Goal: Information Seeking & Learning: Find specific fact

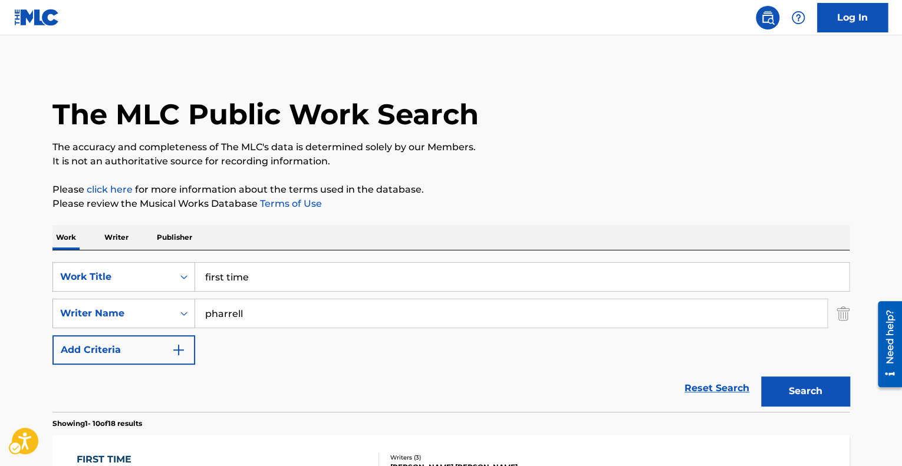
click at [163, 251] on div "SearchWithCriteria11aa4fb7-3304-4880-9e99-5089d2b4ae7e Work Title first time Se…" at bounding box center [450, 330] width 797 height 161
click at [141, 278] on div "Work Title" at bounding box center [113, 277] width 106 height 14
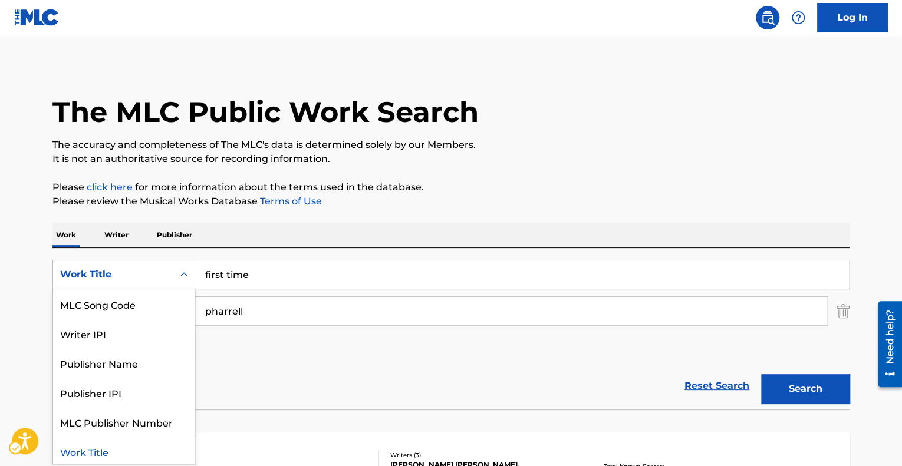
scroll to position [2, 0]
click at [118, 291] on div "MLC Song Code" at bounding box center [123, 303] width 141 height 29
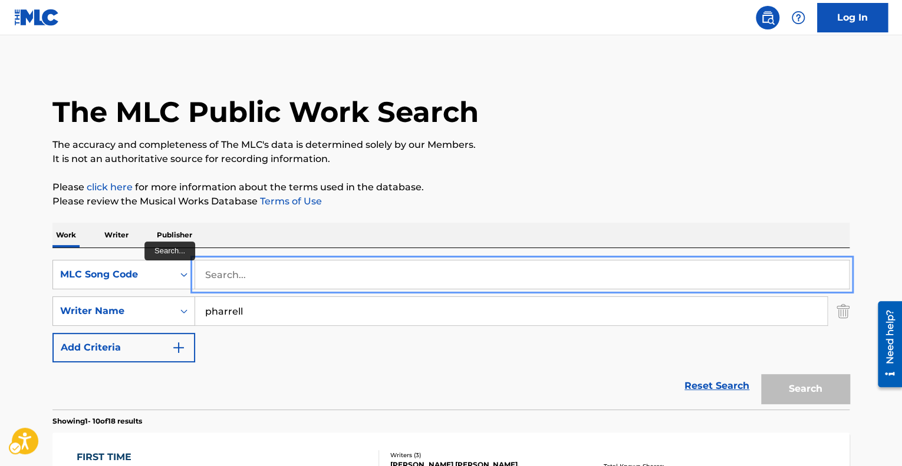
paste input "R00899"
type input "R00899"
click at [761, 374] on button "Search" at bounding box center [805, 388] width 88 height 29
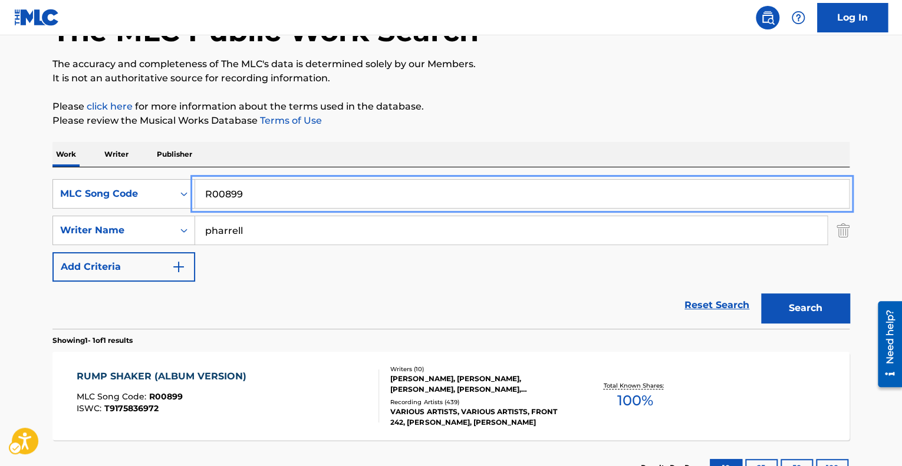
scroll to position [174, 0]
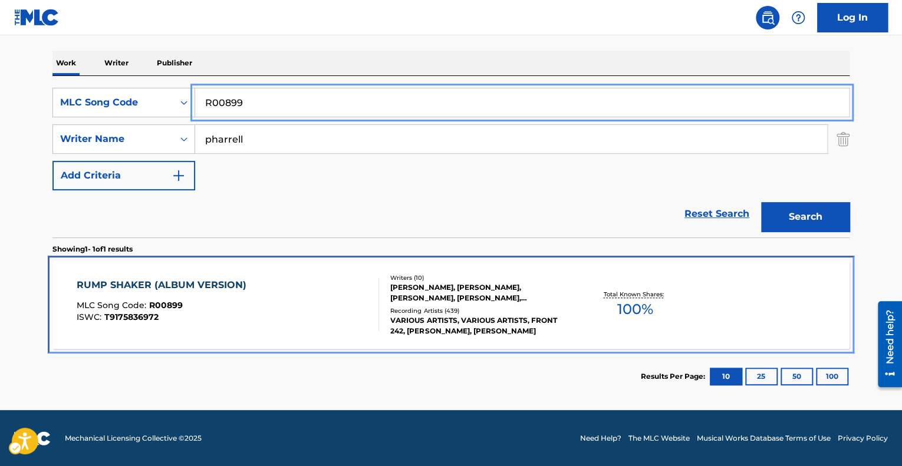
click at [212, 322] on div "RUMP SHAKER (ALBUM VERSION) MLC Song Code : R00899 ISWC : T9175836972" at bounding box center [165, 304] width 176 height 53
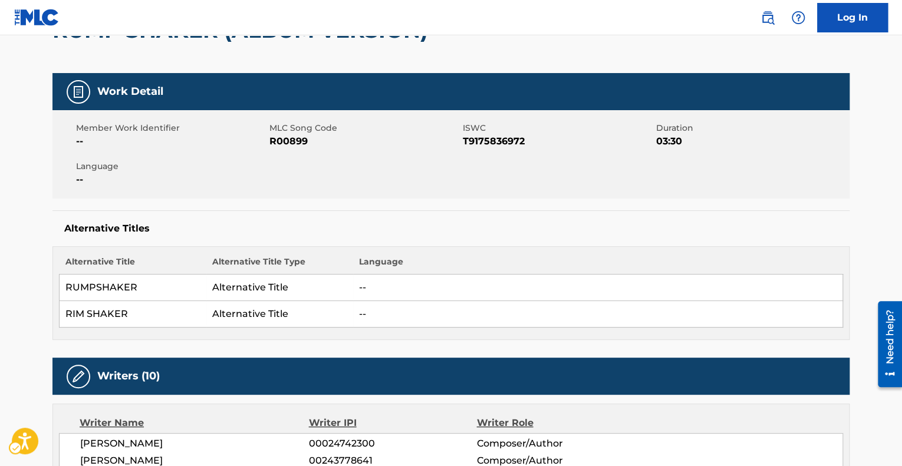
scroll to position [378, 0]
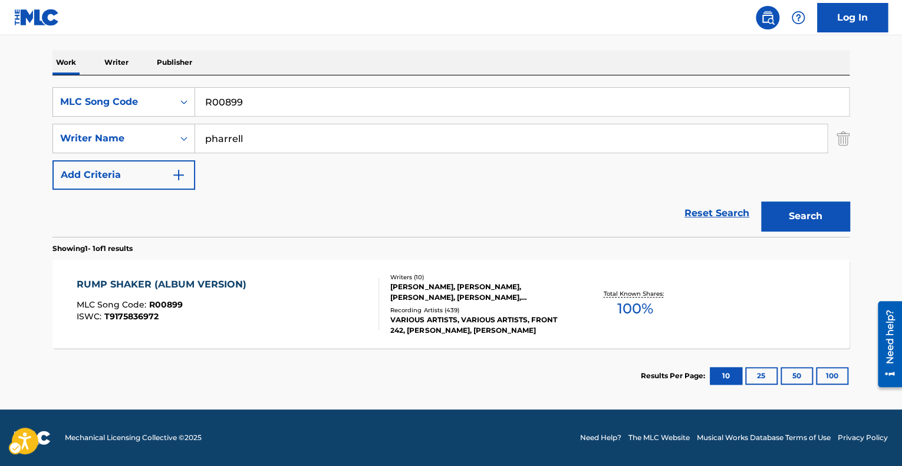
scroll to position [174, 0]
click at [172, 109] on div "MLC Song Code" at bounding box center [113, 102] width 120 height 22
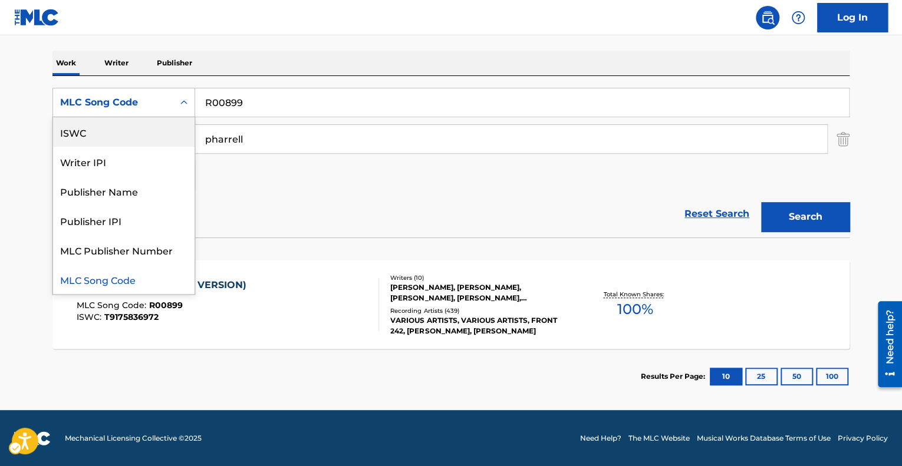
scroll to position [0, 0]
click at [127, 132] on div "Work Title" at bounding box center [123, 131] width 141 height 29
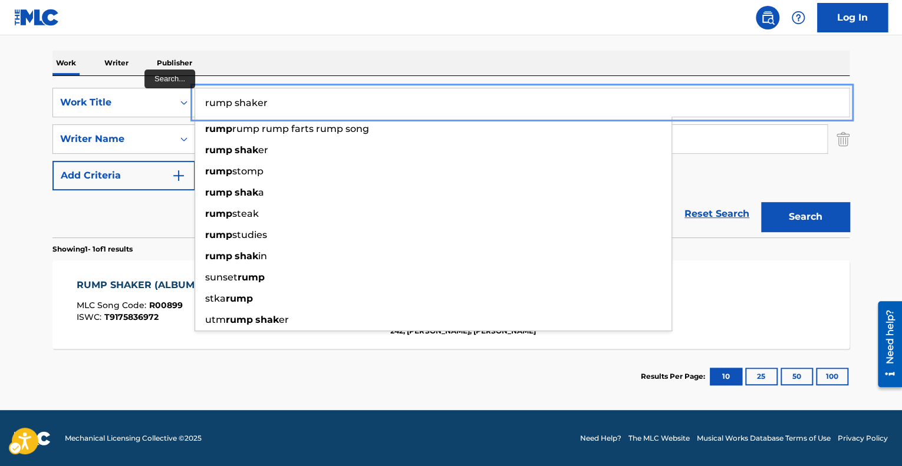
type input "rump shaker"
click at [761, 202] on button "Search" at bounding box center [805, 216] width 88 height 29
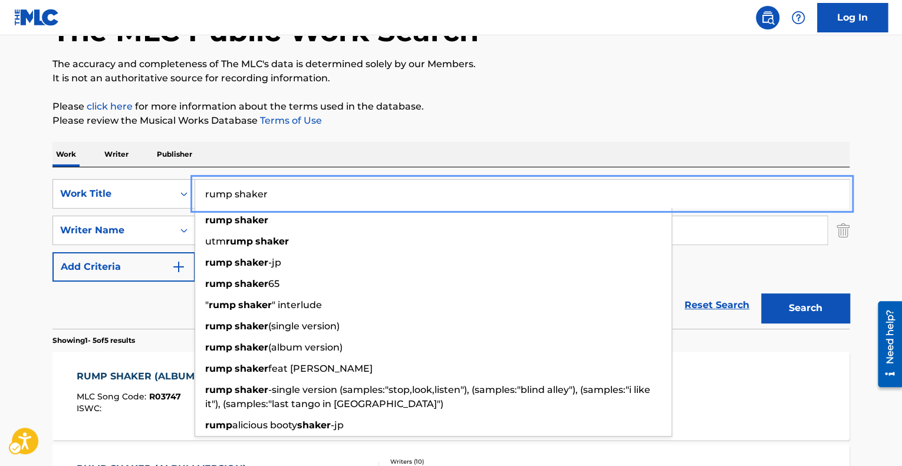
scroll to position [85, 0]
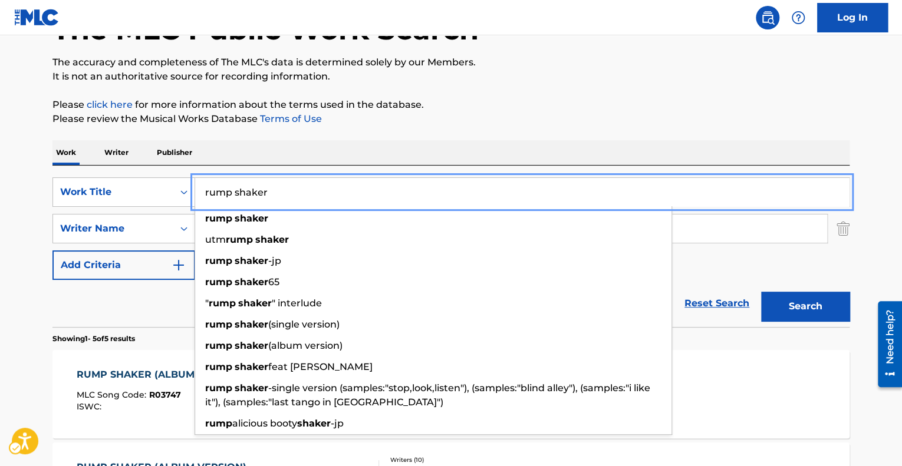
click at [50, 174] on div "The MLC Public Work Search The accuracy and completeness of The MLC's data is d…" at bounding box center [450, 422] width 825 height 884
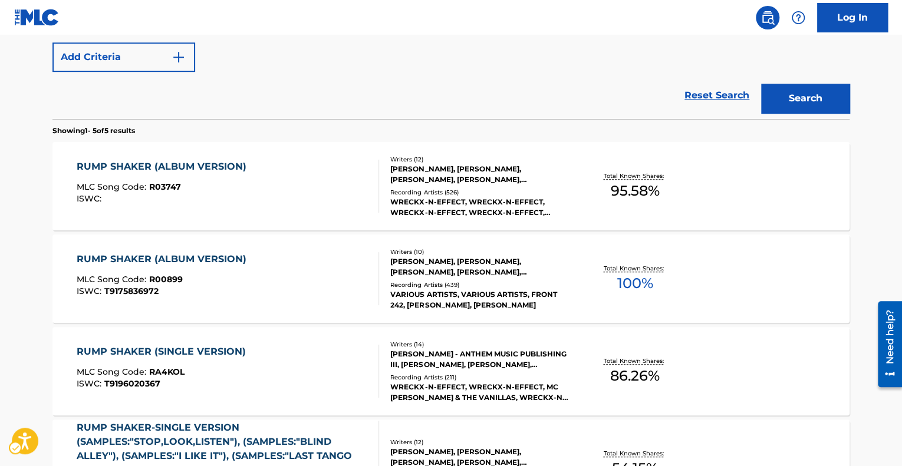
scroll to position [293, 0]
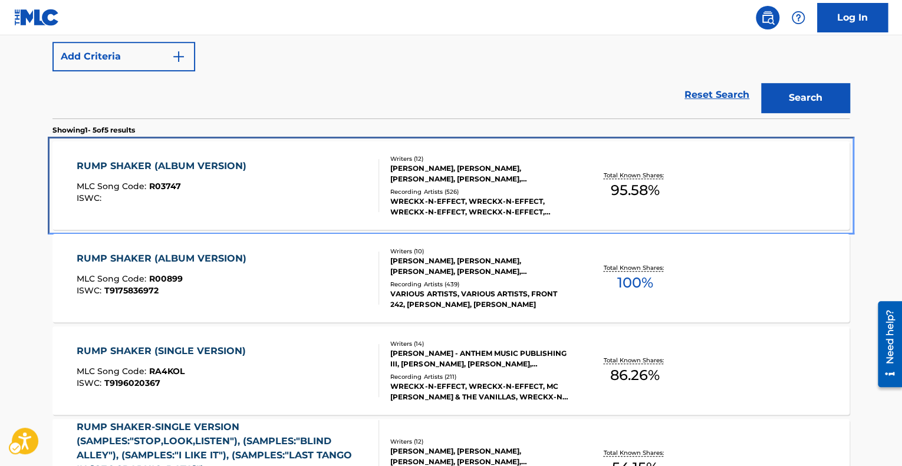
click at [245, 167] on div "RUMP SHAKER (ALBUM VERSION)" at bounding box center [165, 166] width 176 height 14
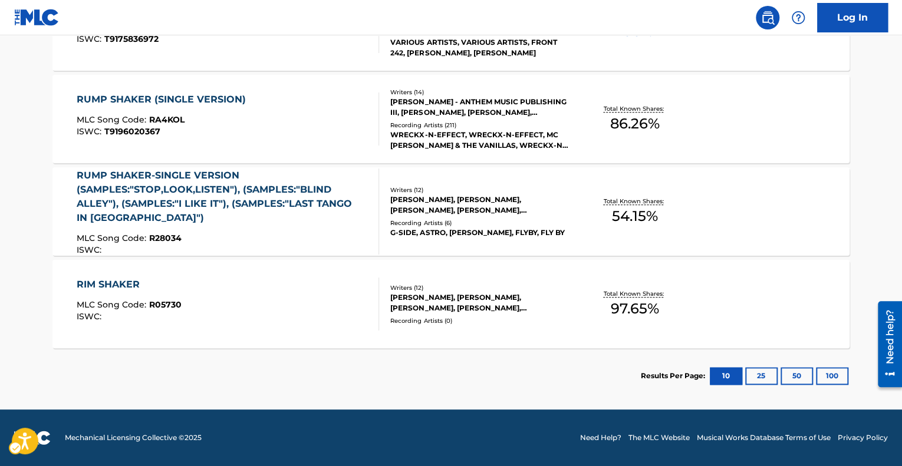
scroll to position [361, 0]
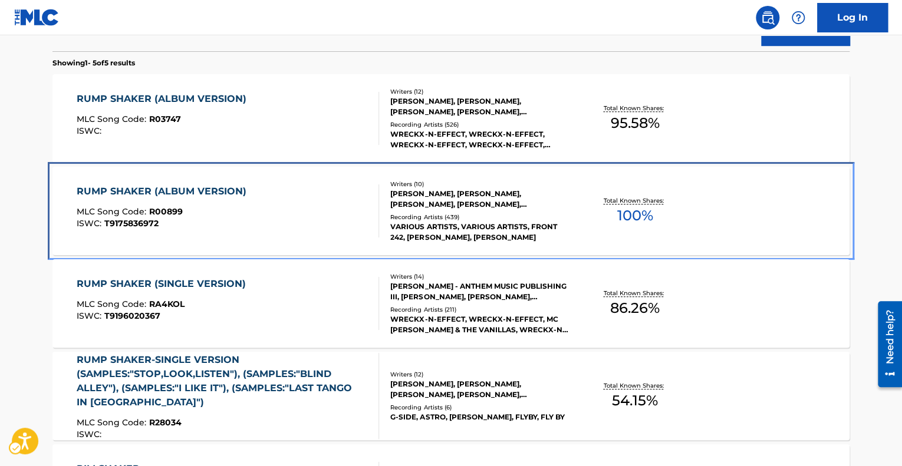
click at [226, 225] on div "ISWC : T9175836972" at bounding box center [165, 223] width 176 height 9
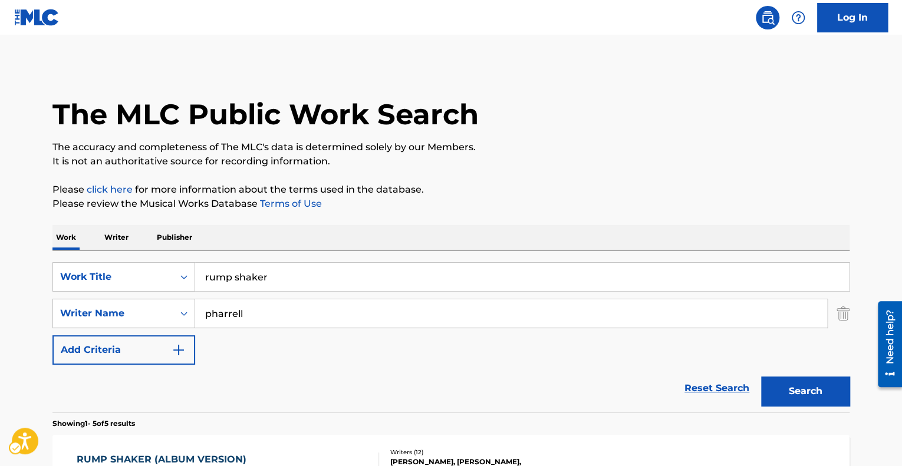
click at [171, 261] on div "SearchWithCriteria9c320408-f76d-4677-80e8-afd266066ffe Work Title rump shaker S…" at bounding box center [450, 330] width 797 height 161
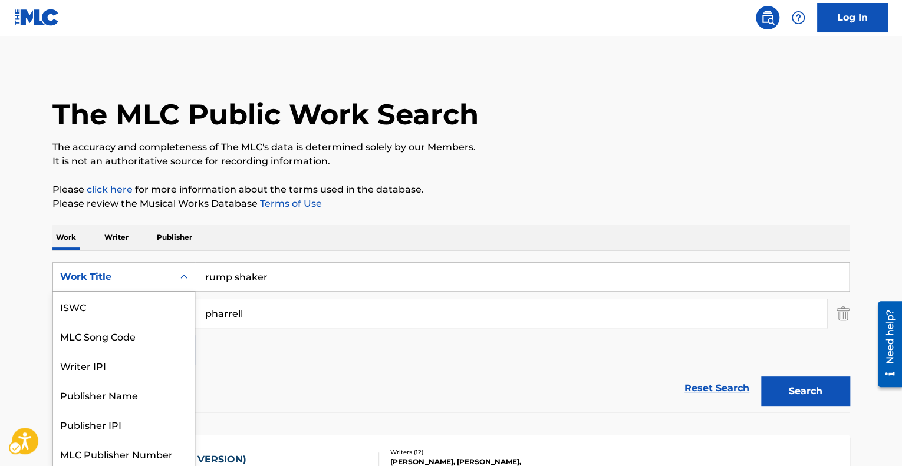
scroll to position [2, 0]
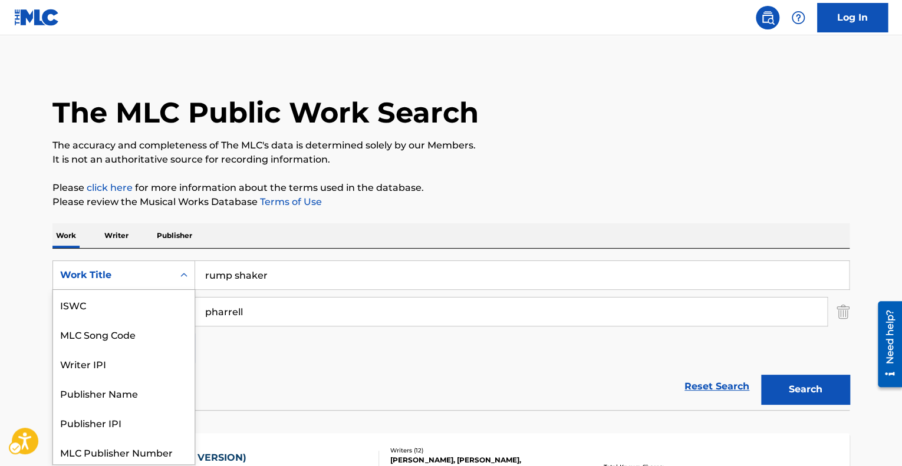
click at [120, 287] on div "Work Title" at bounding box center [123, 274] width 143 height 29
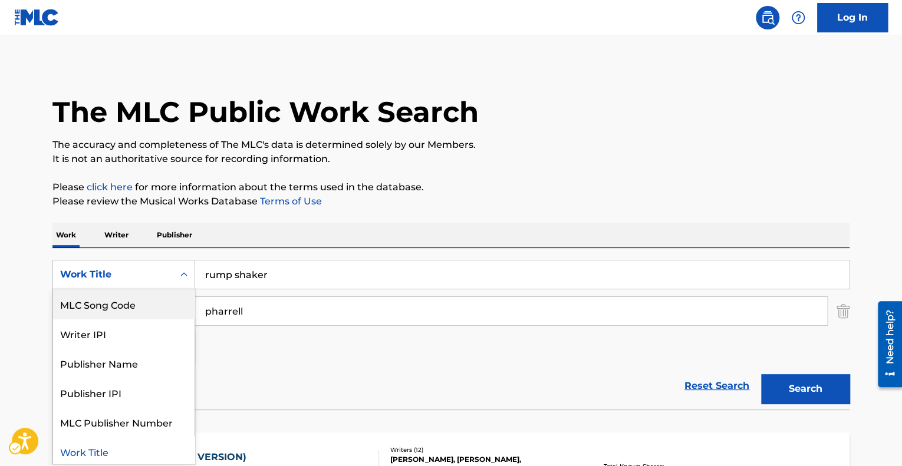
click at [90, 299] on div "MLC Song Code" at bounding box center [123, 303] width 141 height 29
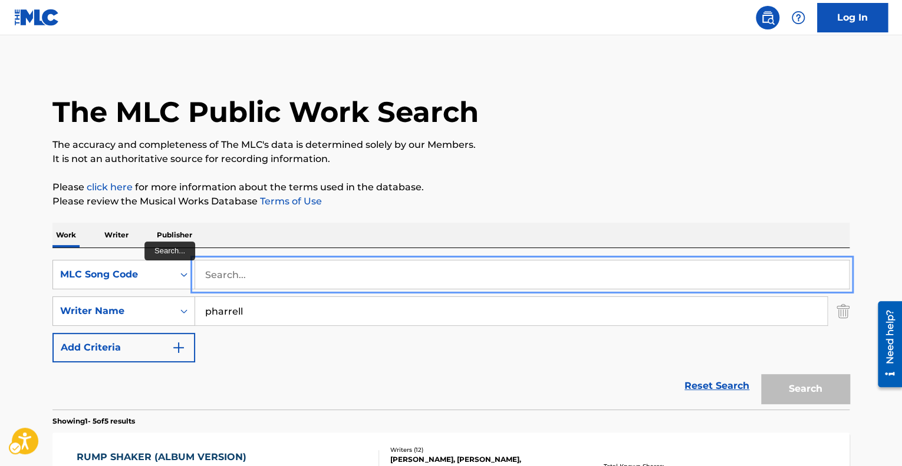
paste input "100047478"
click at [761, 374] on button "Search" at bounding box center [805, 388] width 88 height 29
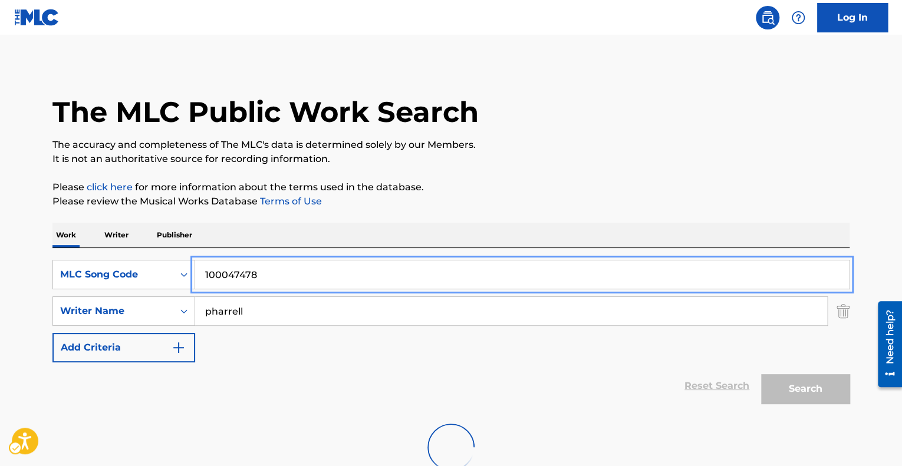
scroll to position [45, 0]
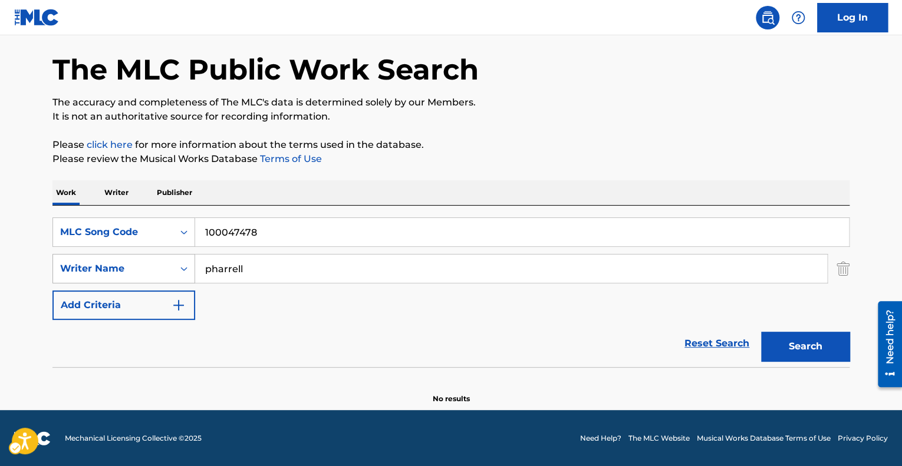
click at [59, 265] on div "Writer Name" at bounding box center [113, 269] width 120 height 22
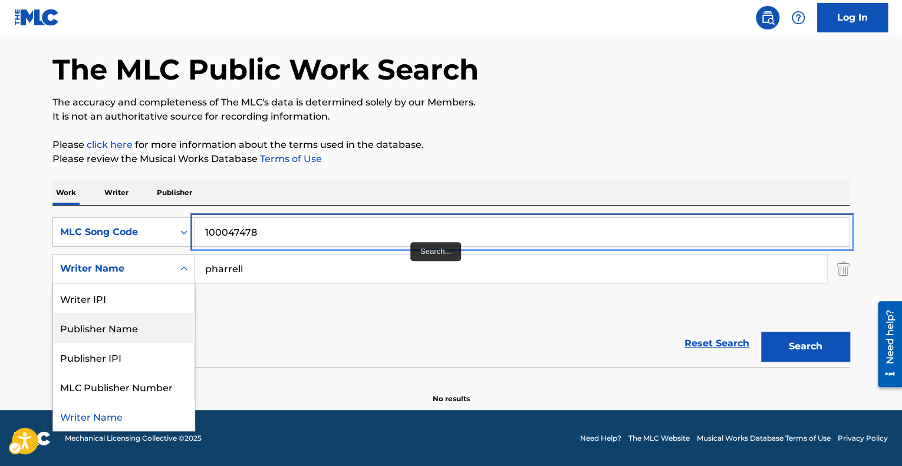
click at [410, 240] on input "100047478" at bounding box center [522, 232] width 654 height 28
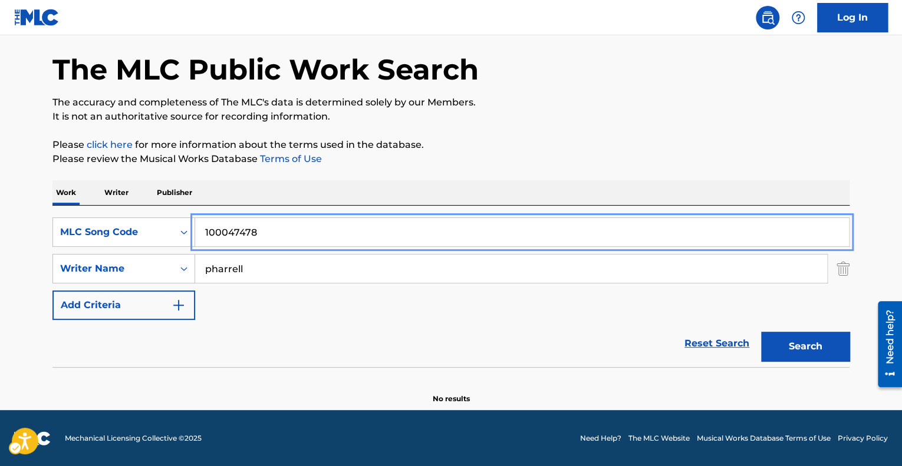
click at [410, 240] on input "100047478" at bounding box center [522, 232] width 654 height 28
paste input "I16399"
type input "I16399"
click at [761, 332] on button "Search" at bounding box center [805, 346] width 88 height 29
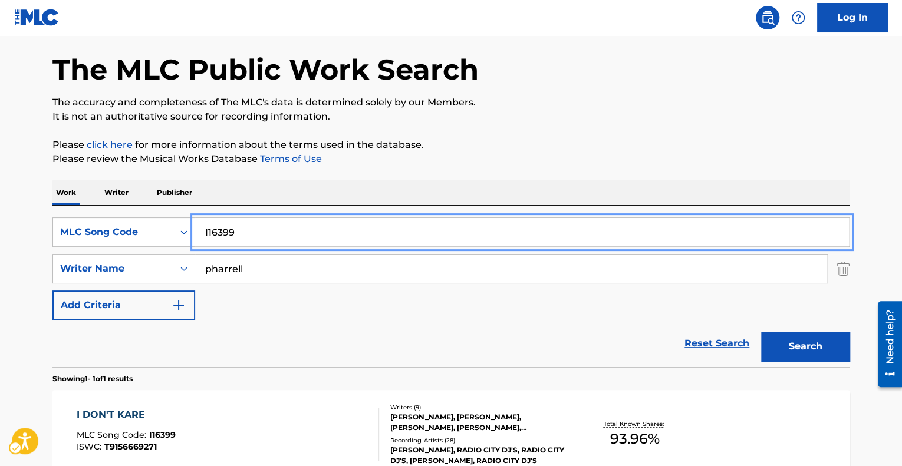
scroll to position [174, 0]
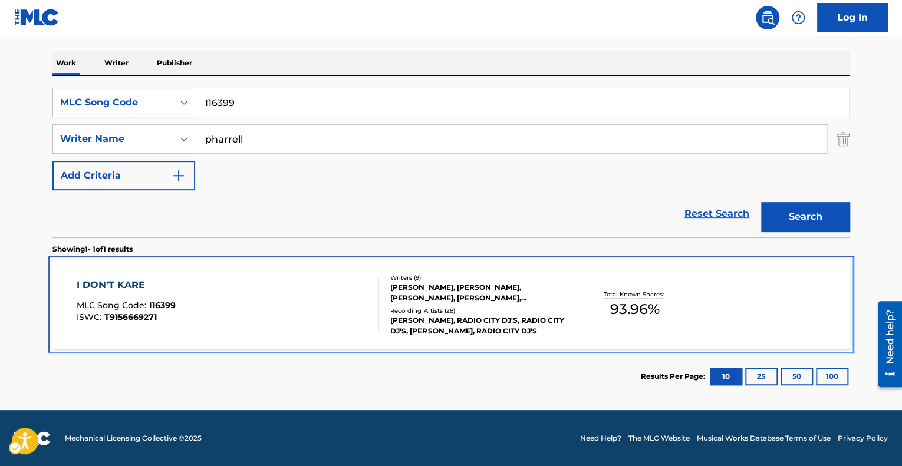
click at [295, 303] on div "I DON'T KARE MLC Song Code : I16399 ISWC : T9156669271" at bounding box center [228, 304] width 303 height 53
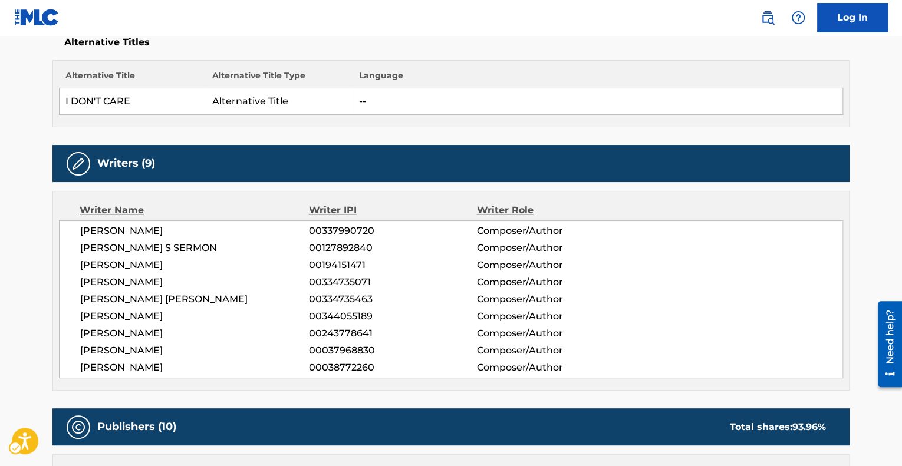
scroll to position [553, 0]
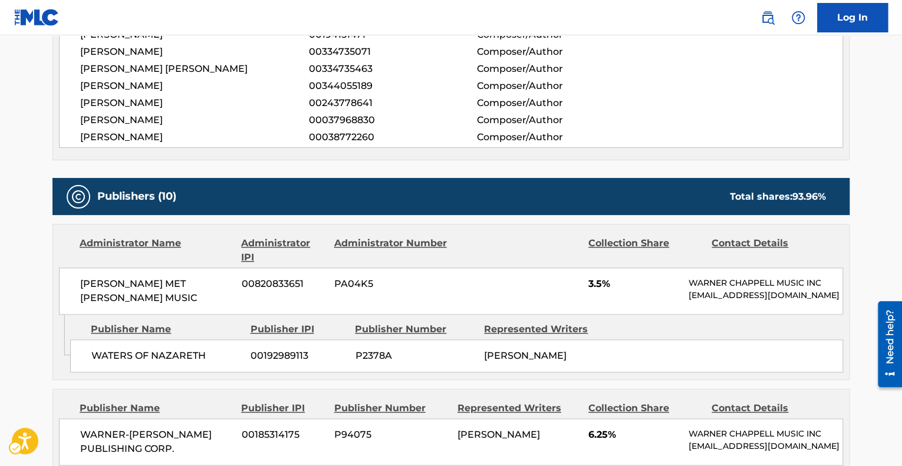
click at [242, 303] on div "[PERSON_NAME] MET [PERSON_NAME] MUSIC 00820833651 PA04K5 3.5% [PERSON_NAME] MUS…" at bounding box center [451, 291] width 784 height 47
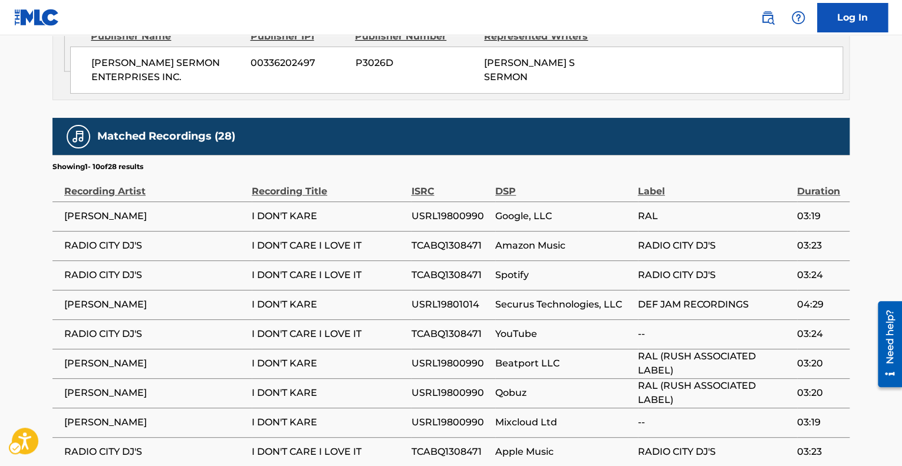
scroll to position [2384, 0]
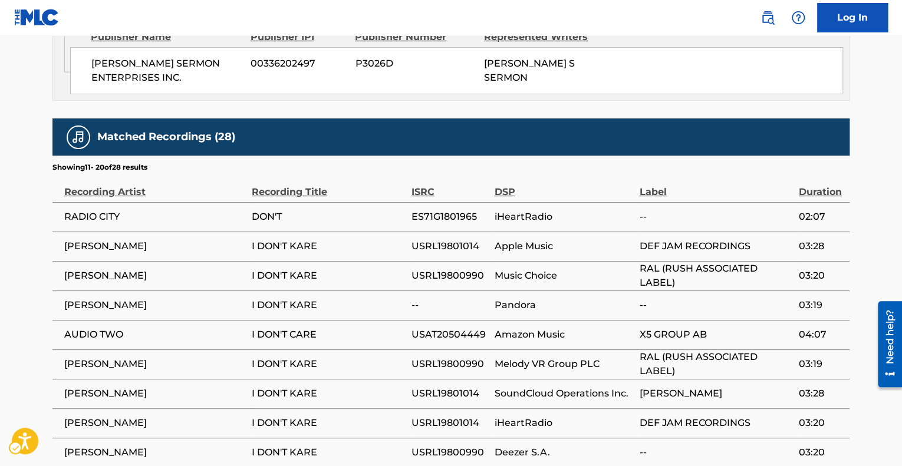
click at [189, 387] on span "[PERSON_NAME]" at bounding box center [155, 394] width 182 height 14
click at [242, 387] on span "[PERSON_NAME]" at bounding box center [155, 394] width 182 height 14
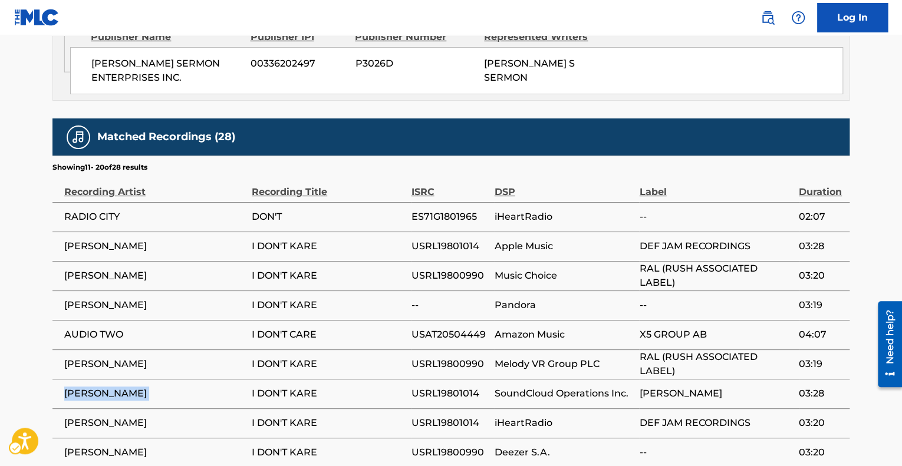
click at [242, 387] on span "[PERSON_NAME]" at bounding box center [155, 394] width 182 height 14
click at [292, 379] on td "I DON'T KARE" at bounding box center [331, 393] width 159 height 29
click at [270, 387] on span "I DON'T KARE" at bounding box center [328, 394] width 153 height 14
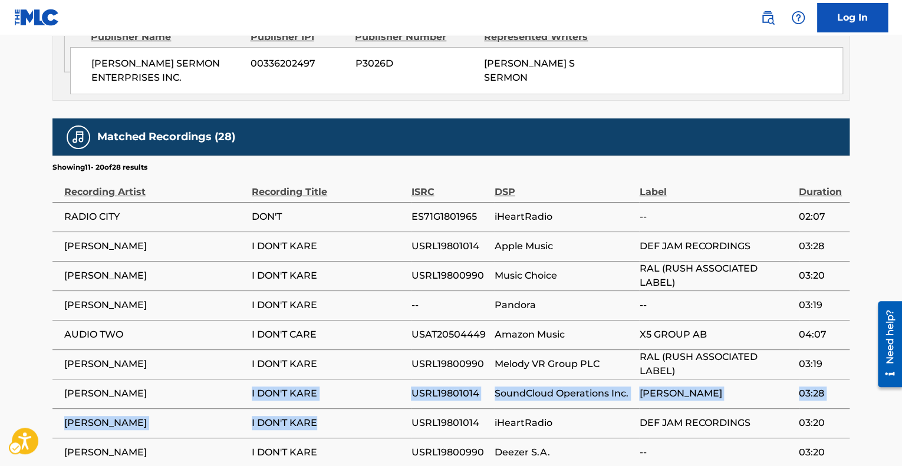
drag, startPoint x: 252, startPoint y: 276, endPoint x: 342, endPoint y: 305, distance: 94.1
click at [342, 305] on tbody "RADIO CITY DON'T ES71G1801965 iHeartRadio -- 02:07 [PERSON_NAME] I DON'T KARE U…" at bounding box center [450, 349] width 797 height 295
click at [342, 416] on span "I DON'T KARE" at bounding box center [328, 423] width 153 height 14
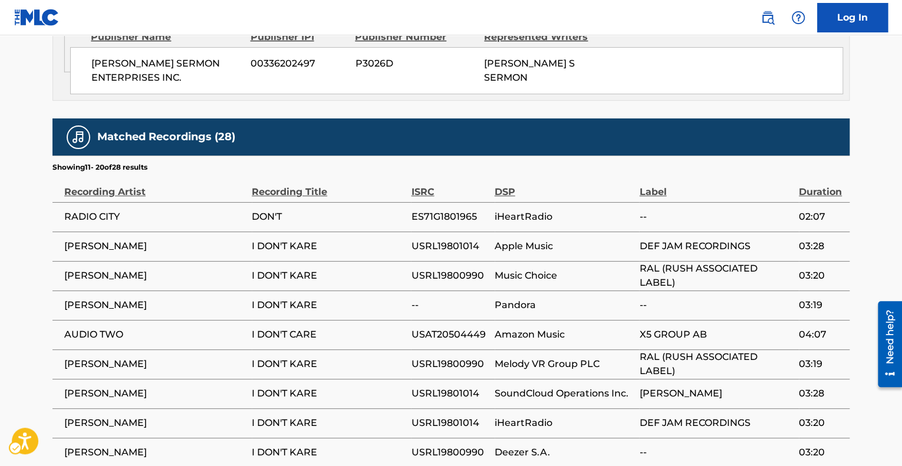
click at [331, 379] on td "I DON'T KARE" at bounding box center [331, 393] width 159 height 29
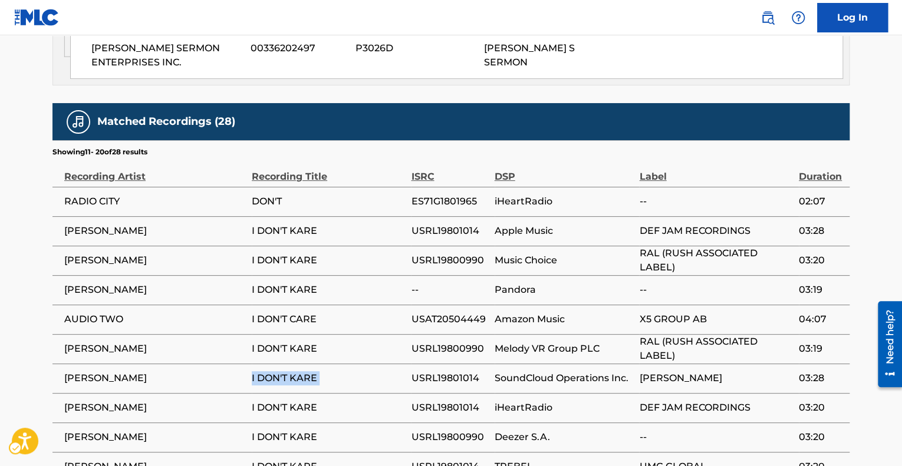
scroll to position [2421, 0]
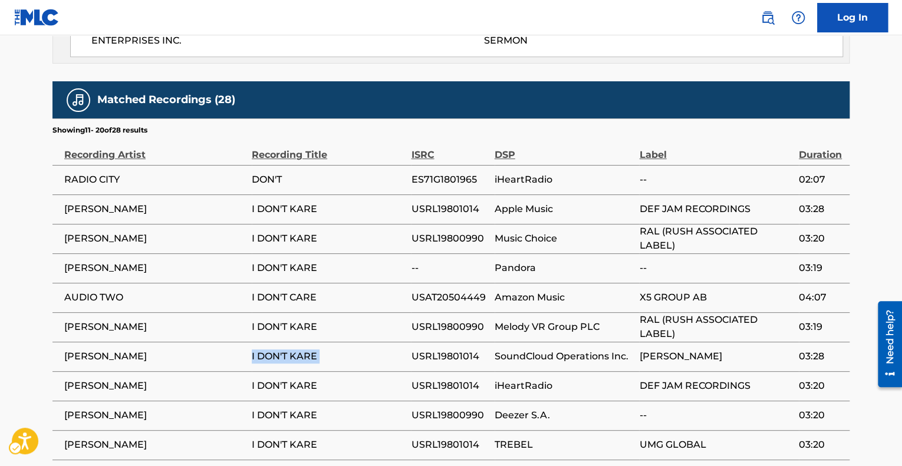
click at [262, 342] on td "I DON'T KARE" at bounding box center [331, 356] width 159 height 29
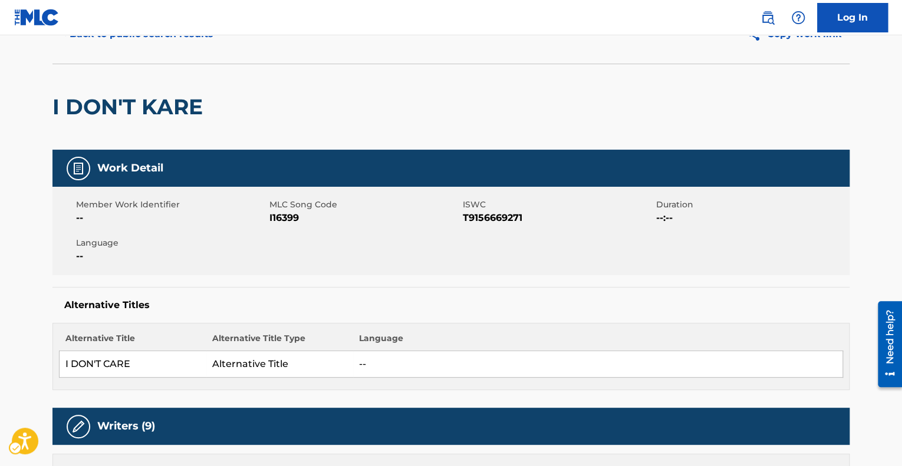
scroll to position [0, 0]
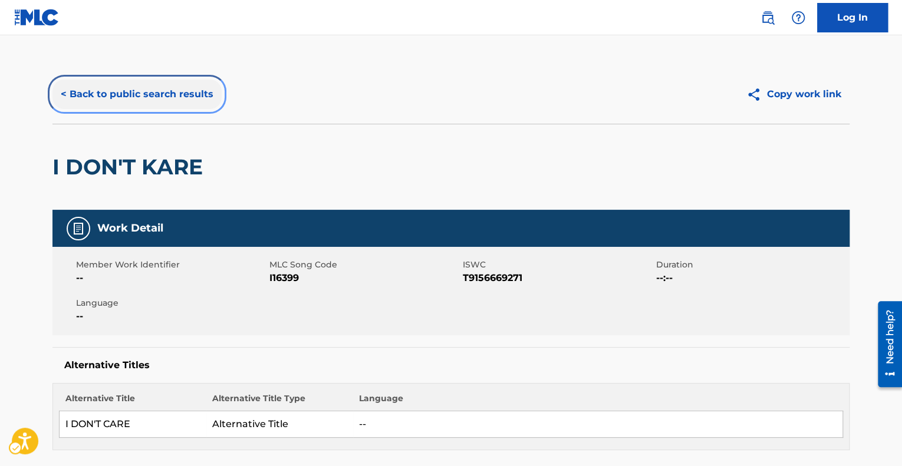
click at [96, 103] on button "< Back to public search results" at bounding box center [136, 94] width 169 height 29
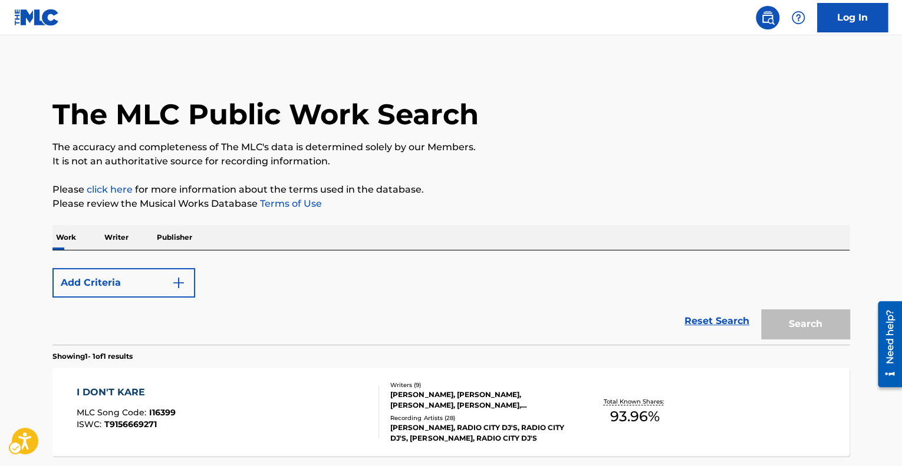
scroll to position [107, 0]
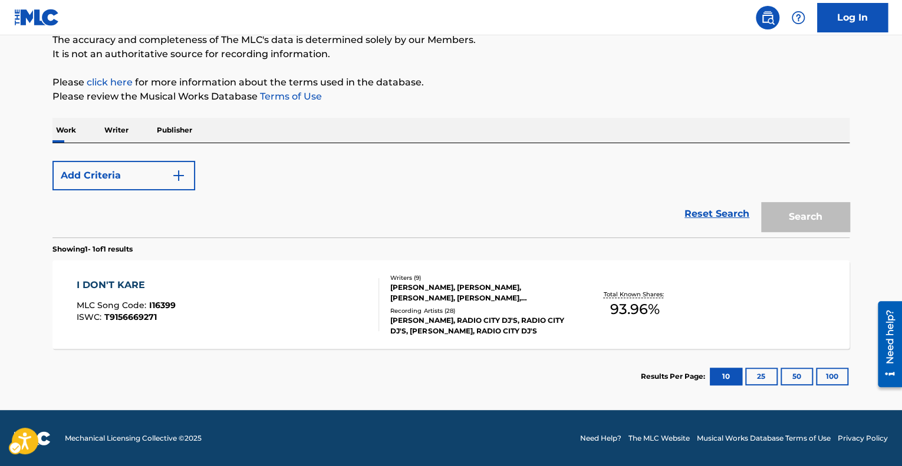
click at [93, 96] on p "Please review the Musical Works Database Terms of Use" at bounding box center [450, 97] width 797 height 14
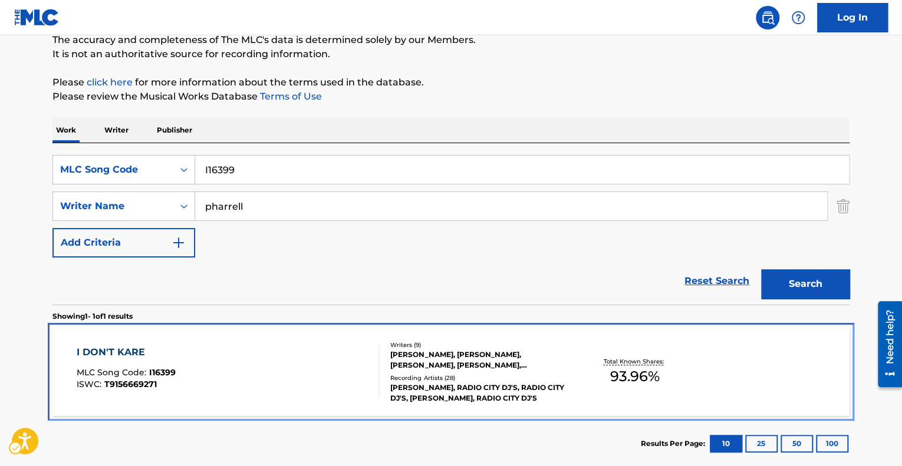
click at [234, 361] on div "I DON'T KARE MLC Song Code : I16399 ISWC : T9156669271" at bounding box center [228, 371] width 303 height 53
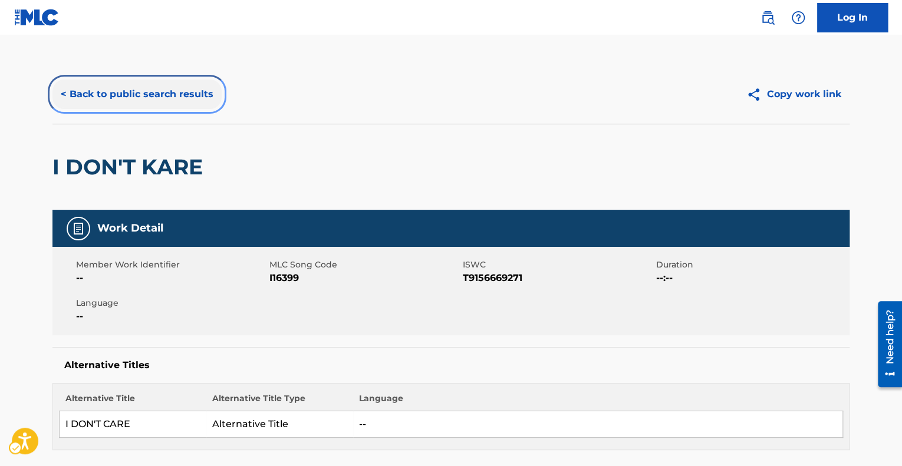
click at [139, 90] on button "< Back to public search results" at bounding box center [136, 94] width 169 height 29
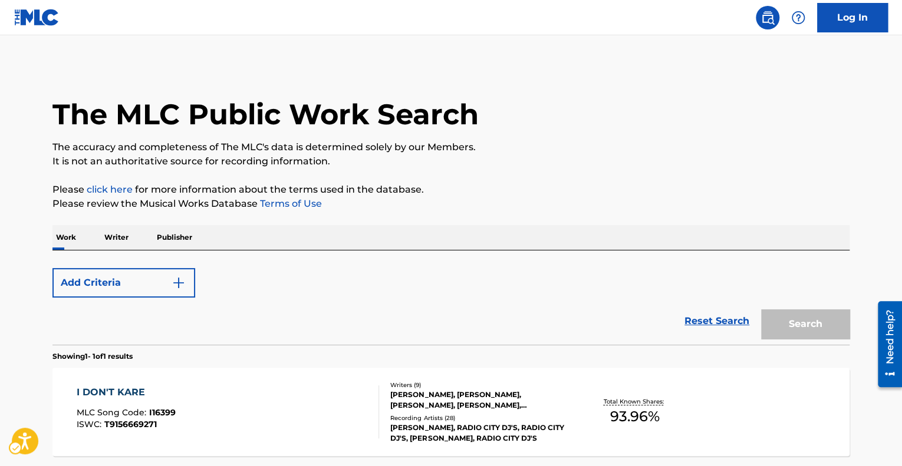
scroll to position [107, 0]
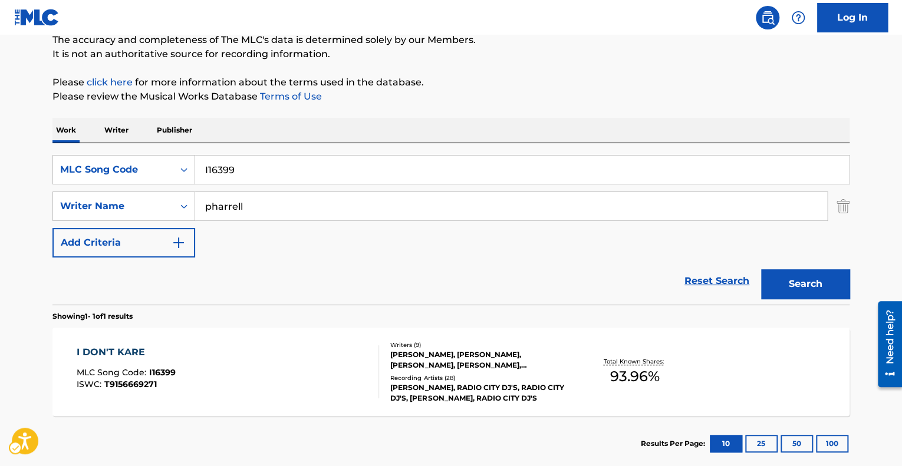
click at [164, 153] on div "SearchWithCriteriac4733082-e154-4876-8368-24b26a2ad63a MLC Song Code I16399 Sea…" at bounding box center [450, 223] width 797 height 161
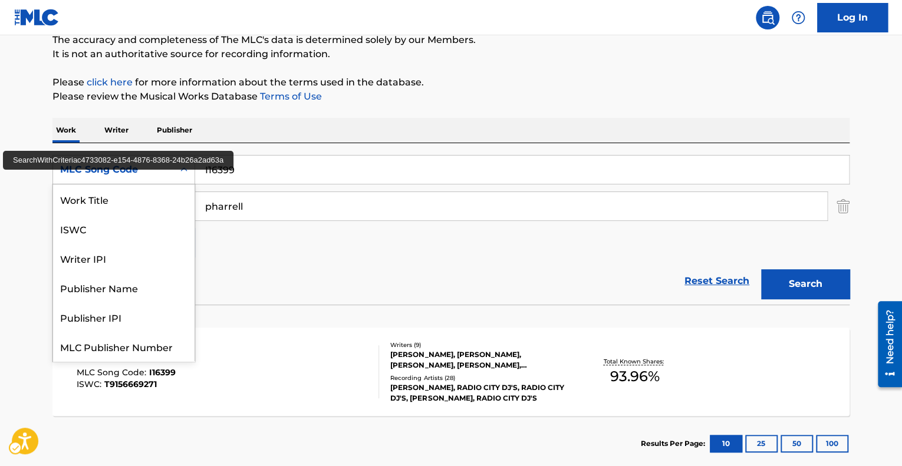
click at [156, 163] on div "MLC Song Code" at bounding box center [113, 170] width 106 height 14
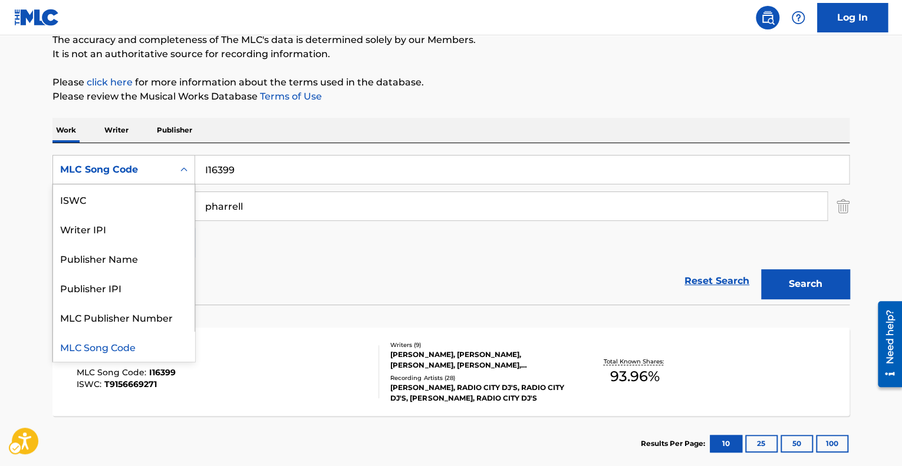
scroll to position [0, 0]
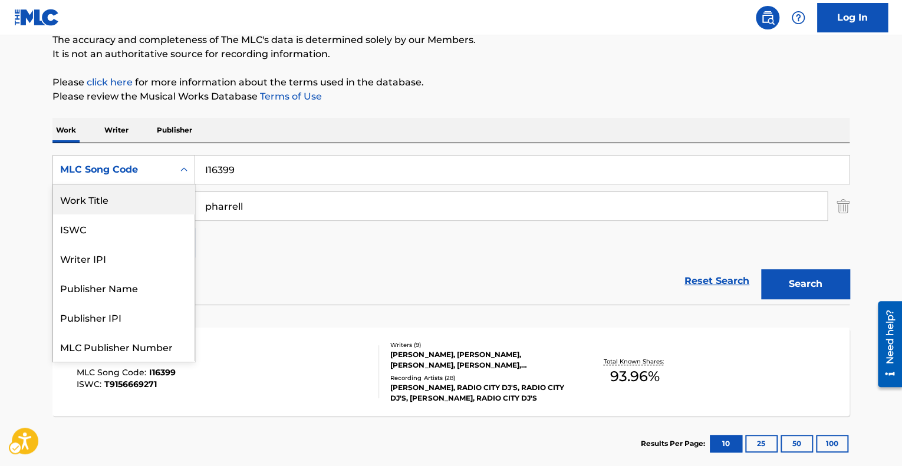
click at [84, 184] on div "Work Title" at bounding box center [123, 198] width 141 height 29
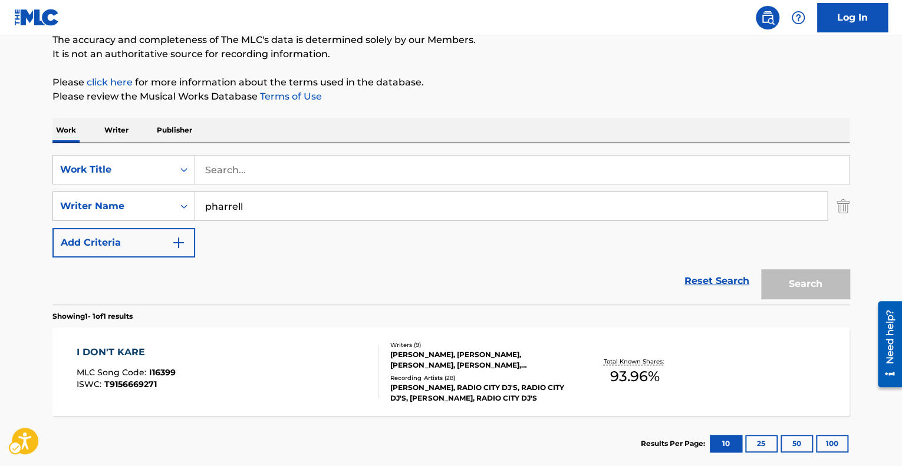
click at [215, 183] on div "Search Form" at bounding box center [522, 169] width 654 height 29
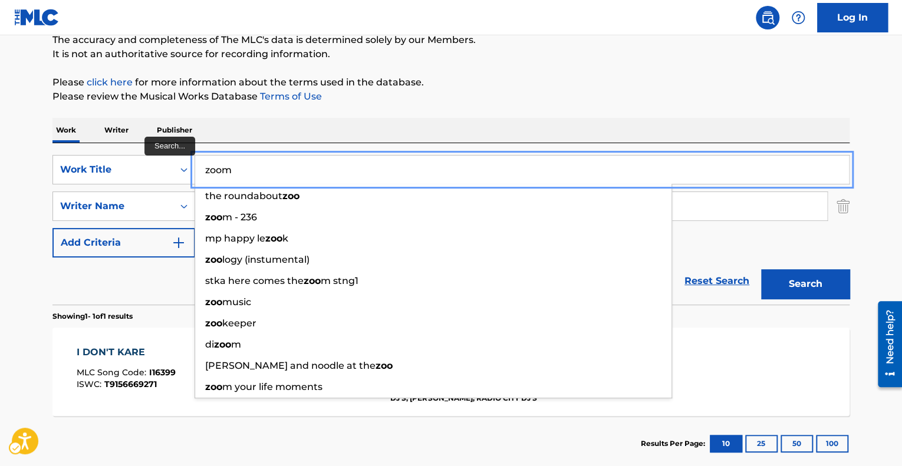
type input "zoom"
click at [761, 269] on button "Search" at bounding box center [805, 283] width 88 height 29
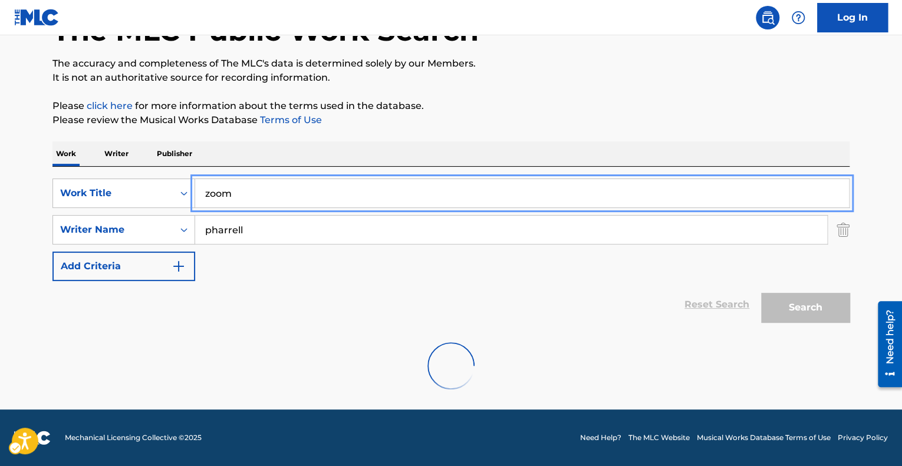
scroll to position [83, 0]
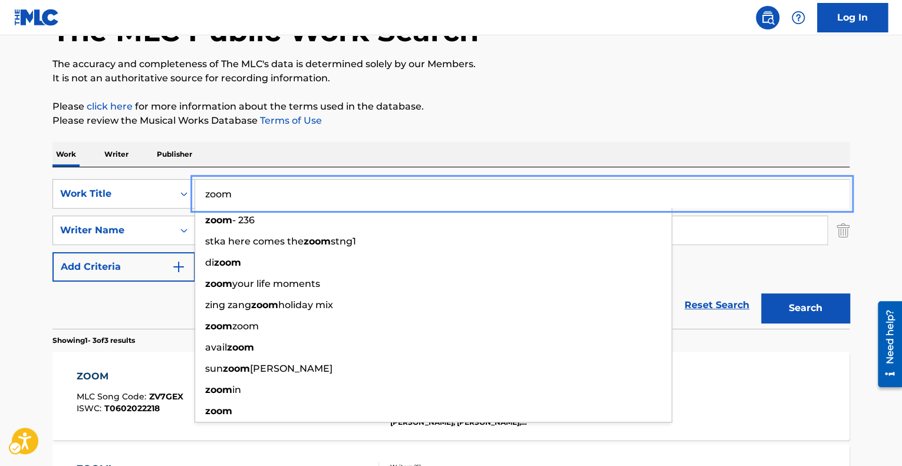
click at [507, 136] on div "The MLC Public Work Search The accuracy and completeness of The MLC's data is d…" at bounding box center [450, 331] width 825 height 699
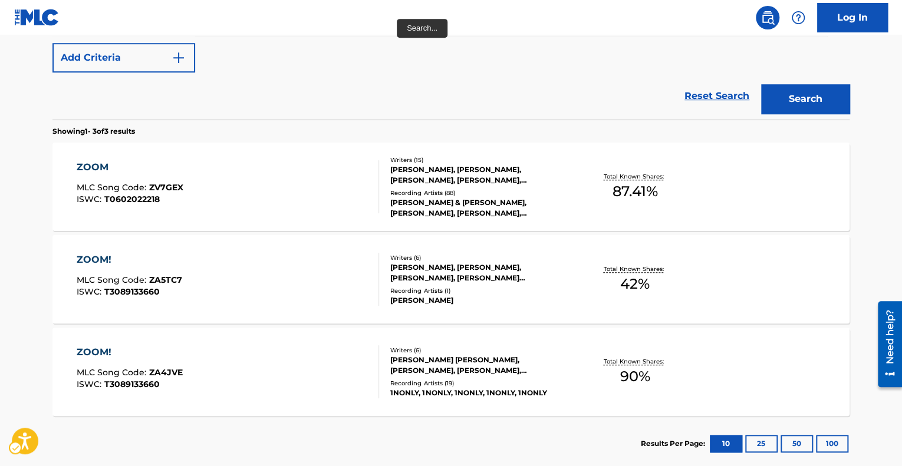
scroll to position [293, 0]
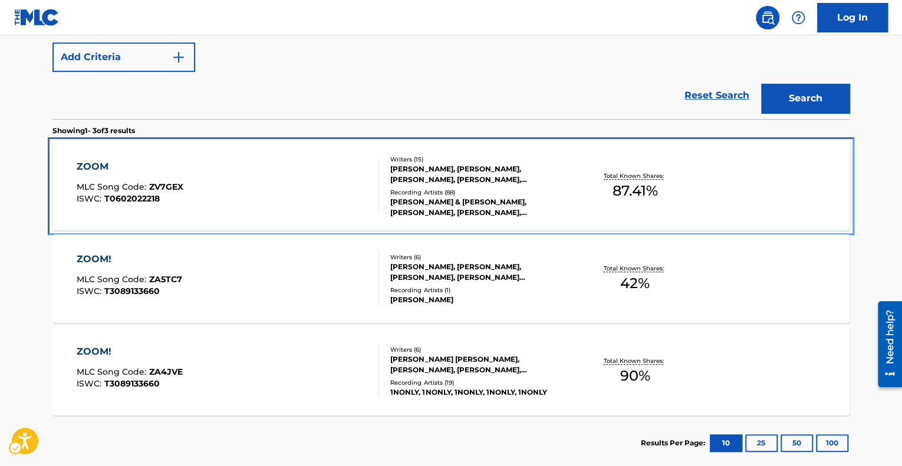
click at [279, 187] on div "ZOOM MLC Song Code : ZV7GEX ISWC : T0602022218" at bounding box center [228, 186] width 303 height 53
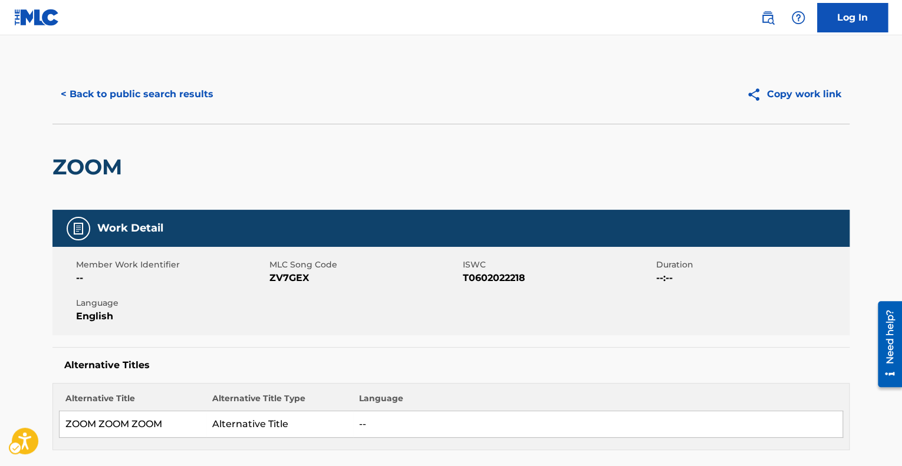
click at [280, 263] on span "MLC Song Code" at bounding box center [364, 265] width 190 height 12
click at [280, 269] on span "MLC Song Code" at bounding box center [364, 265] width 190 height 12
click at [285, 279] on span "MLC Song Code - ZV7GEX" at bounding box center [364, 278] width 190 height 14
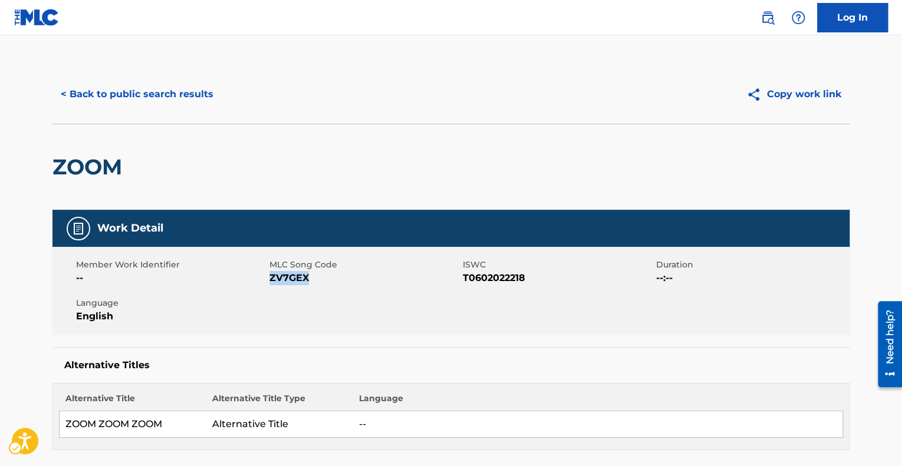
copy span "ZV7GEX"
